Goal: Task Accomplishment & Management: Manage account settings

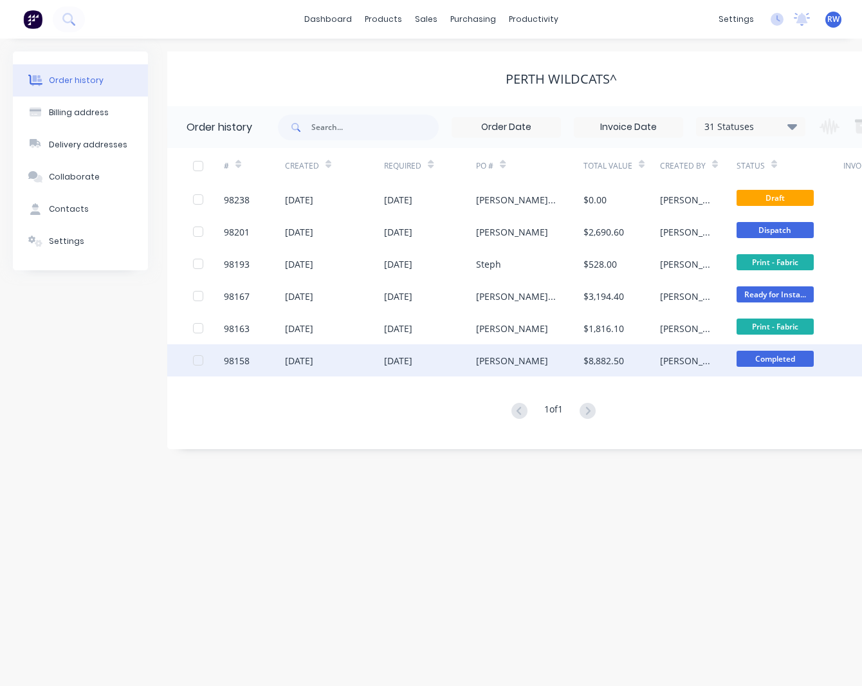
click at [239, 362] on div "98158" at bounding box center [237, 361] width 26 height 14
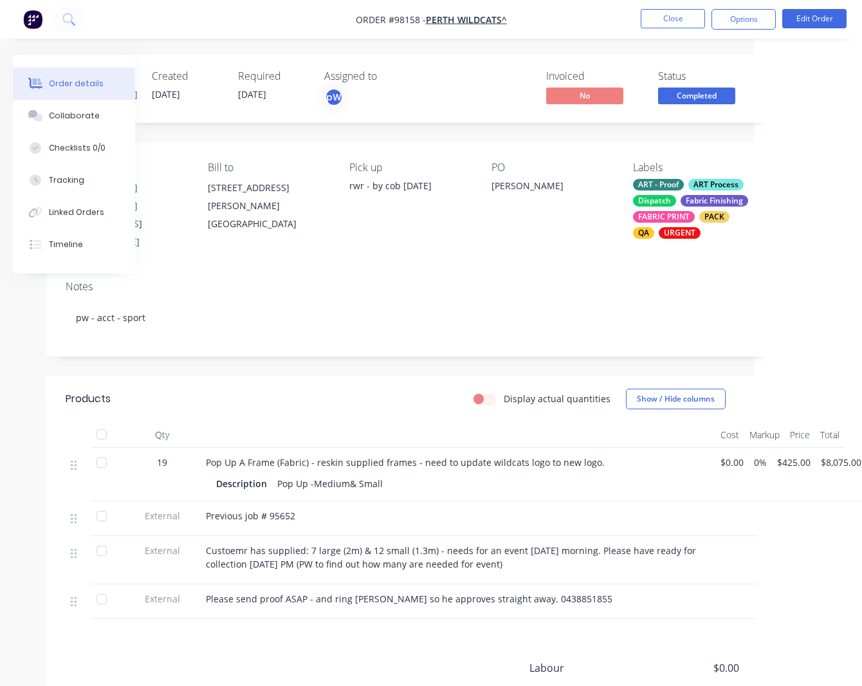
scroll to position [0, 107]
click at [818, 19] on button "Edit Order" at bounding box center [814, 18] width 64 height 19
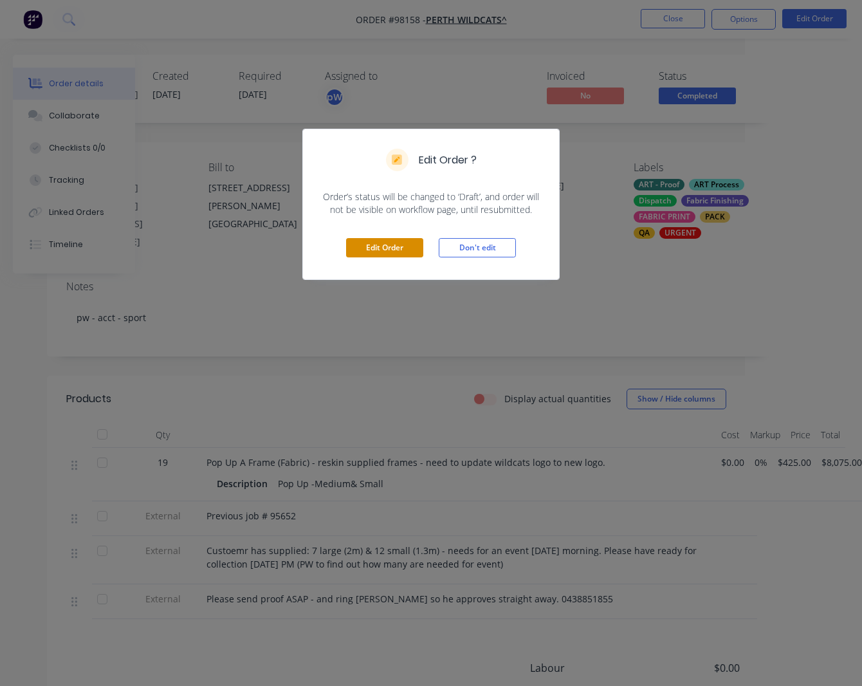
click at [374, 252] on button "Edit Order" at bounding box center [384, 247] width 77 height 19
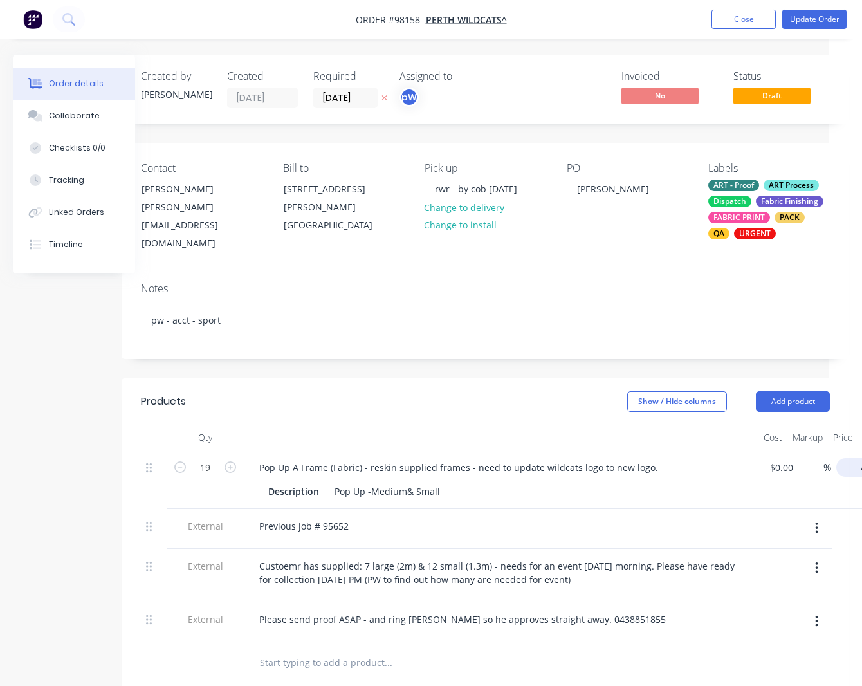
click at [854, 459] on input "425" at bounding box center [862, 467] width 40 height 19
type input "$0.00"
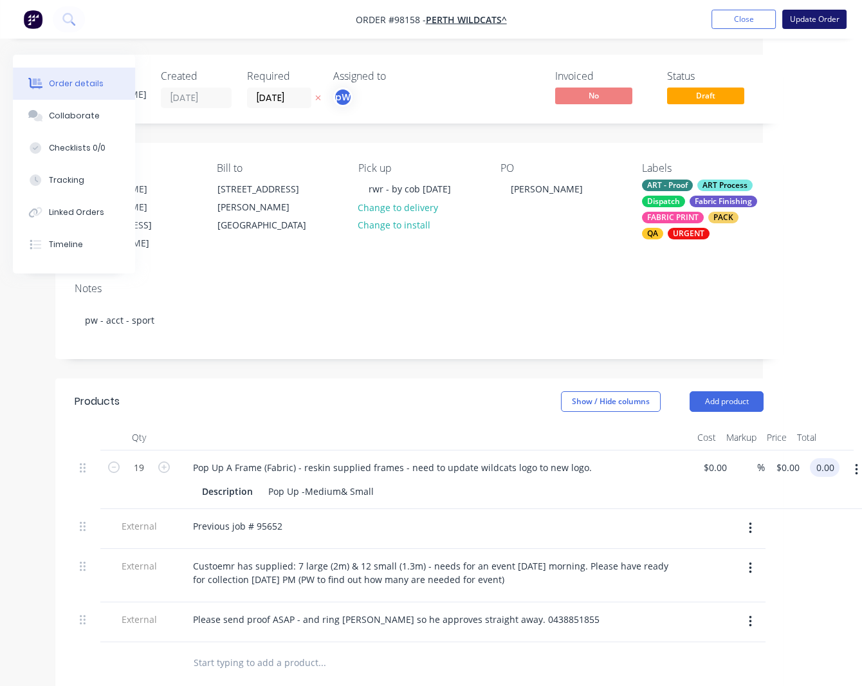
type input "$0.00"
click at [811, 20] on button "Update Order" at bounding box center [814, 19] width 64 height 19
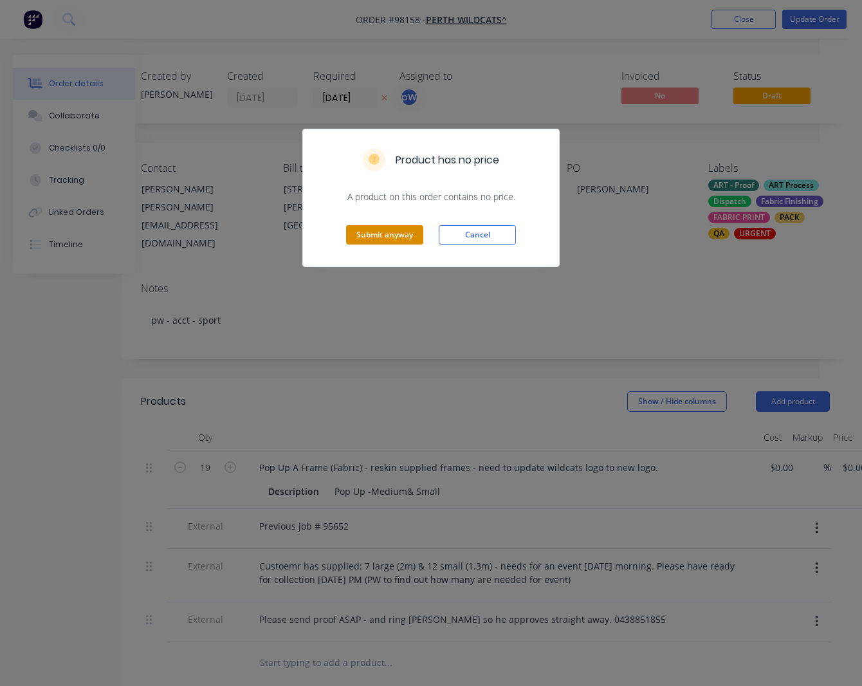
click at [376, 239] on button "Submit anyway" at bounding box center [384, 234] width 77 height 19
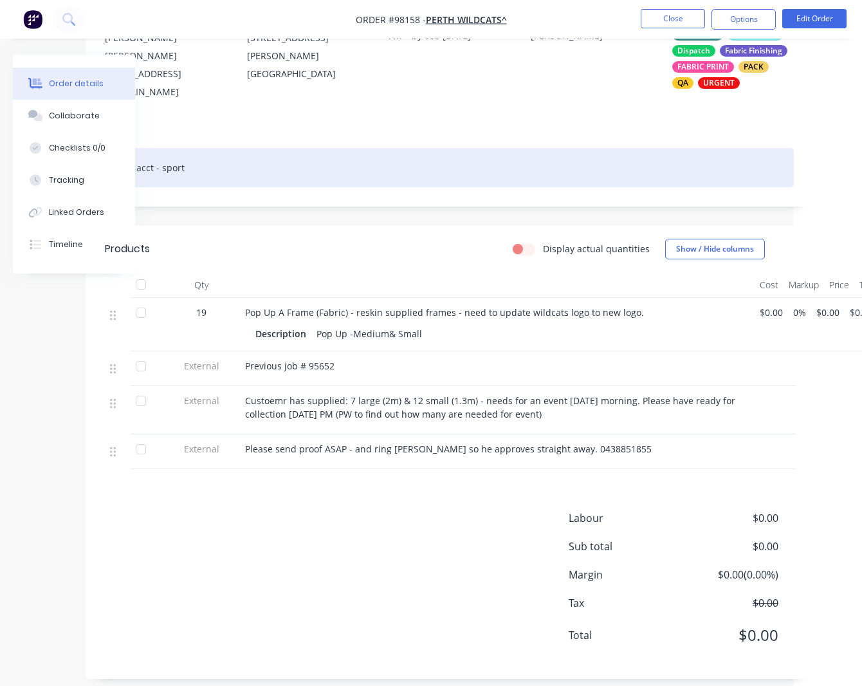
scroll to position [150, 91]
